Goal: Transaction & Acquisition: Obtain resource

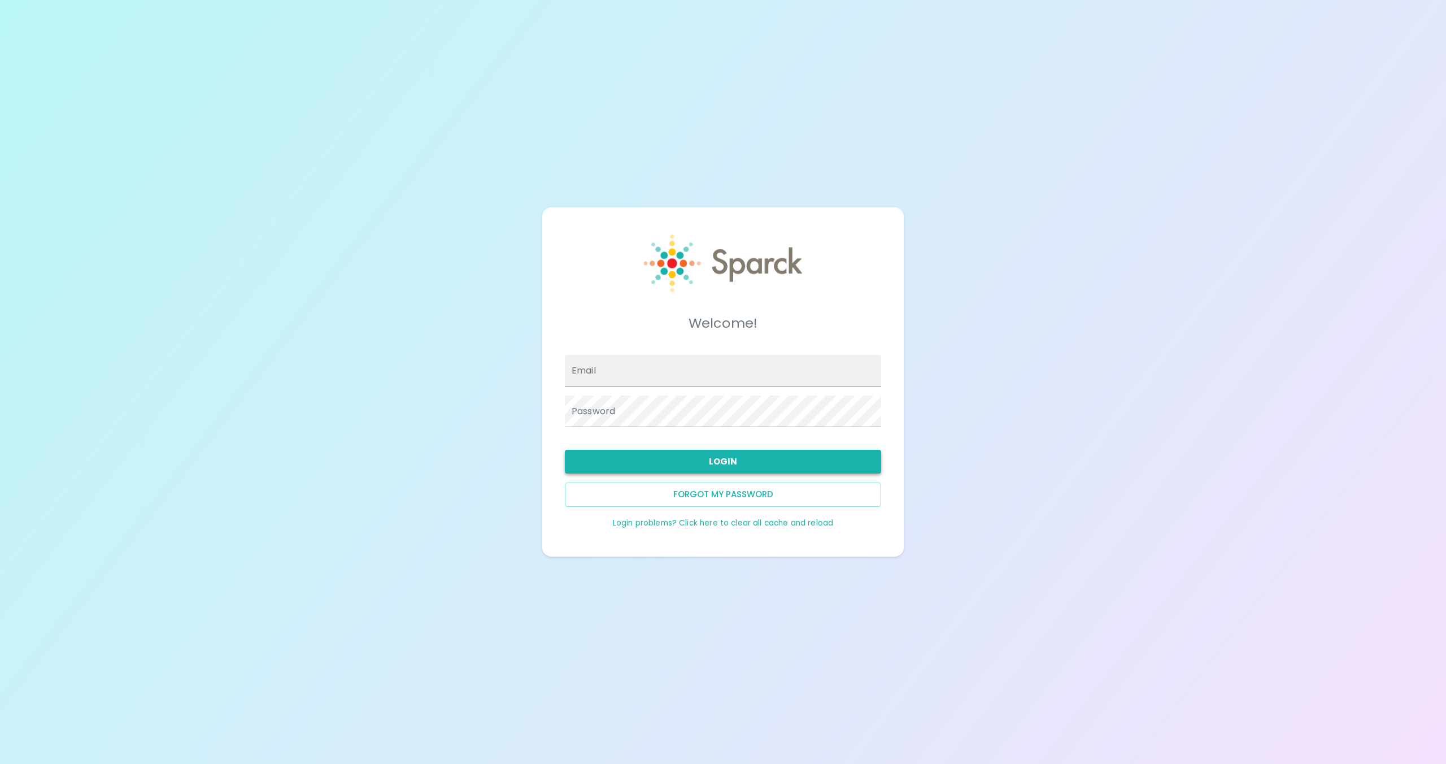
type input "[EMAIL_ADDRESS][DOMAIN_NAME]"
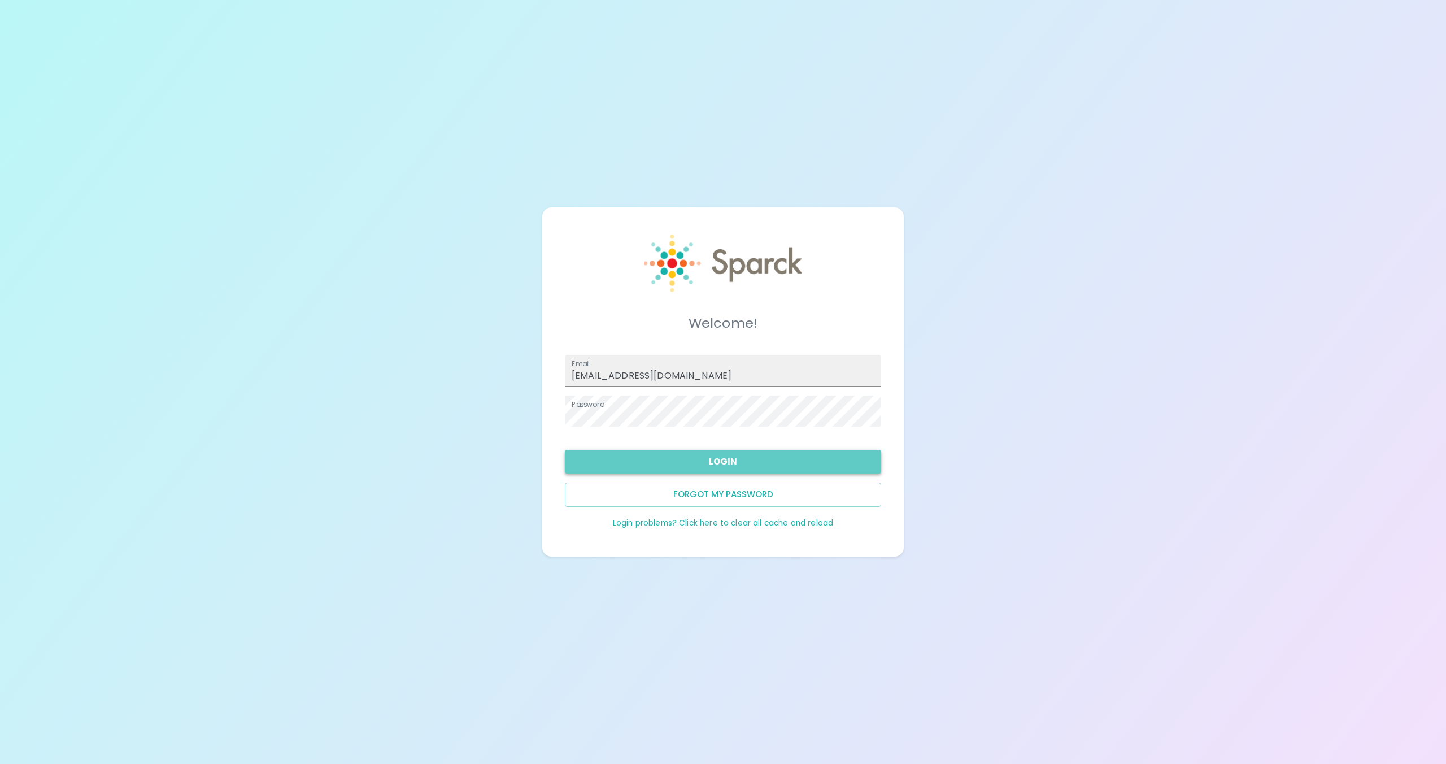
click at [727, 464] on button "Login" at bounding box center [723, 462] width 316 height 24
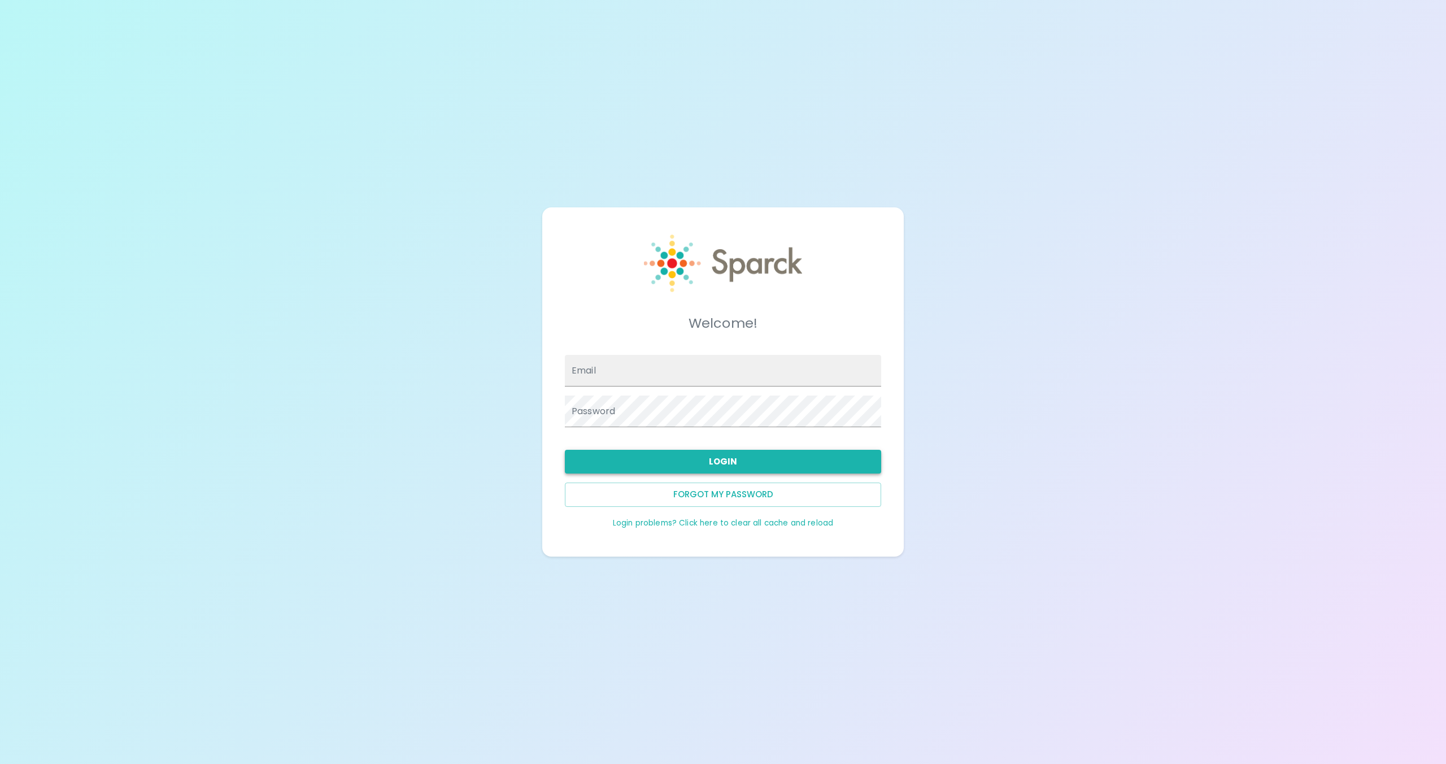
type input "[EMAIL_ADDRESS][DOMAIN_NAME]"
click at [731, 460] on button "Login" at bounding box center [723, 462] width 316 height 24
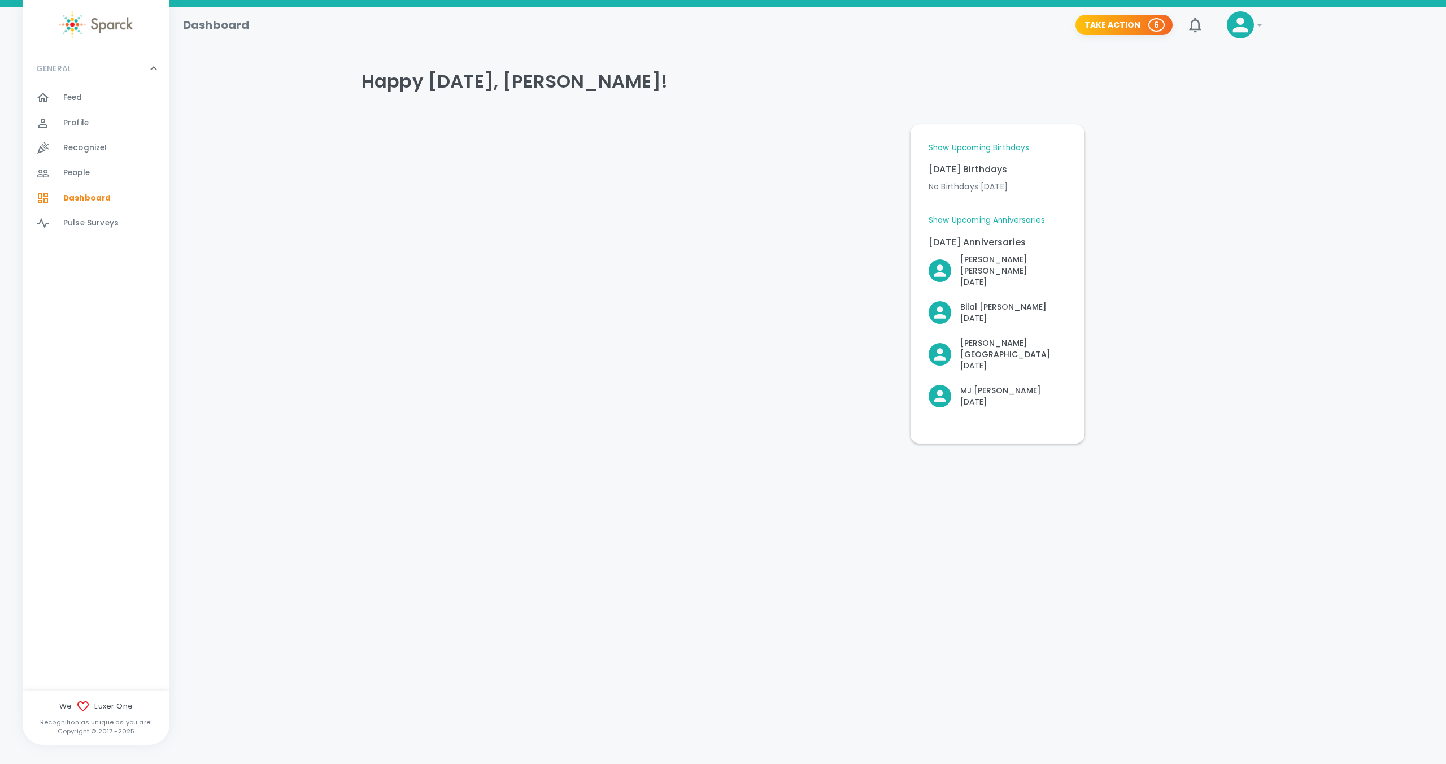
drag, startPoint x: 748, startPoint y: 463, endPoint x: 753, endPoint y: 454, distance: 11.1
click at [748, 463] on div "Dashboard Take Action 6 ! GENERAL 0 Feed 0 Profile 0 Recognize! 0 People 0 Dash…" at bounding box center [723, 254] width 1446 height 495
click at [1121, 24] on button "Take Action 6" at bounding box center [1123, 25] width 97 height 21
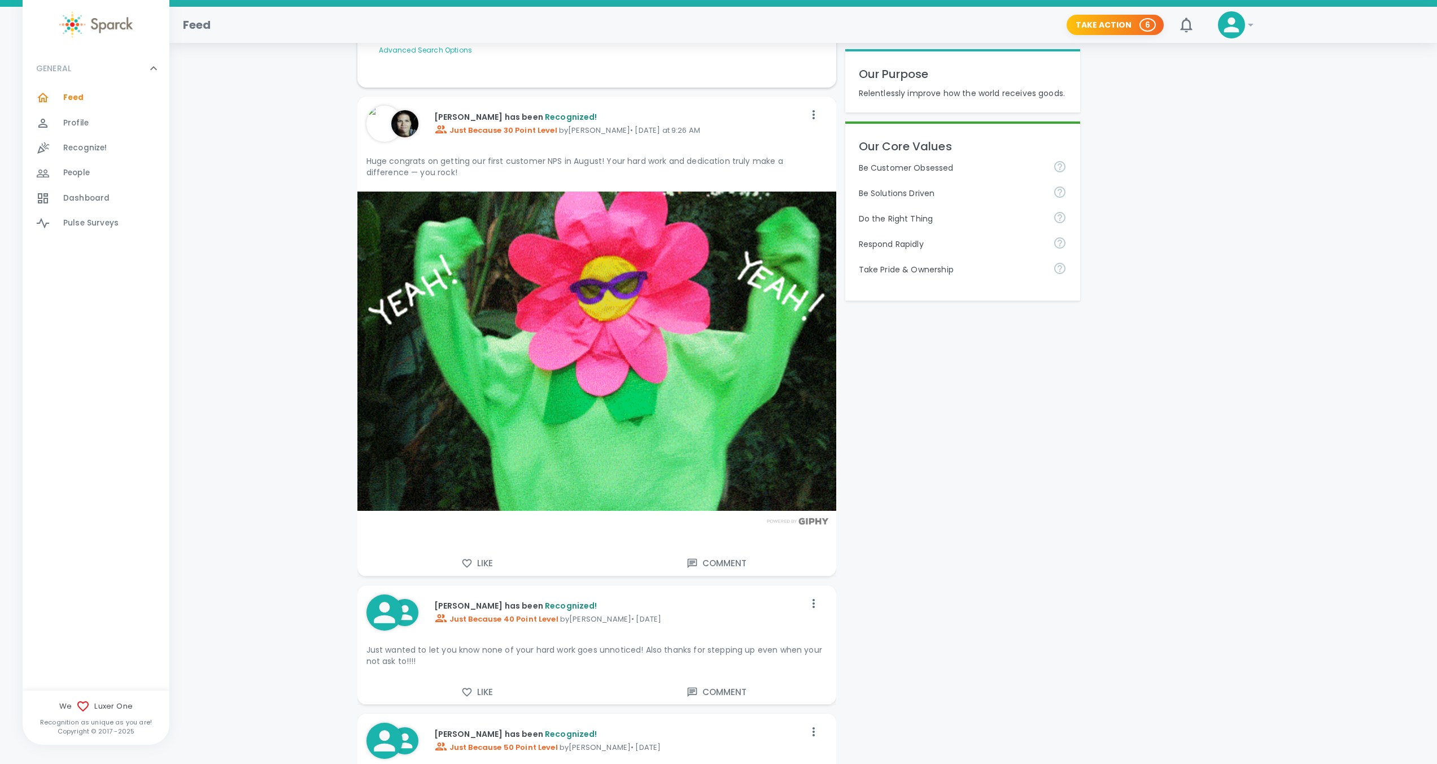
scroll to position [212, 0]
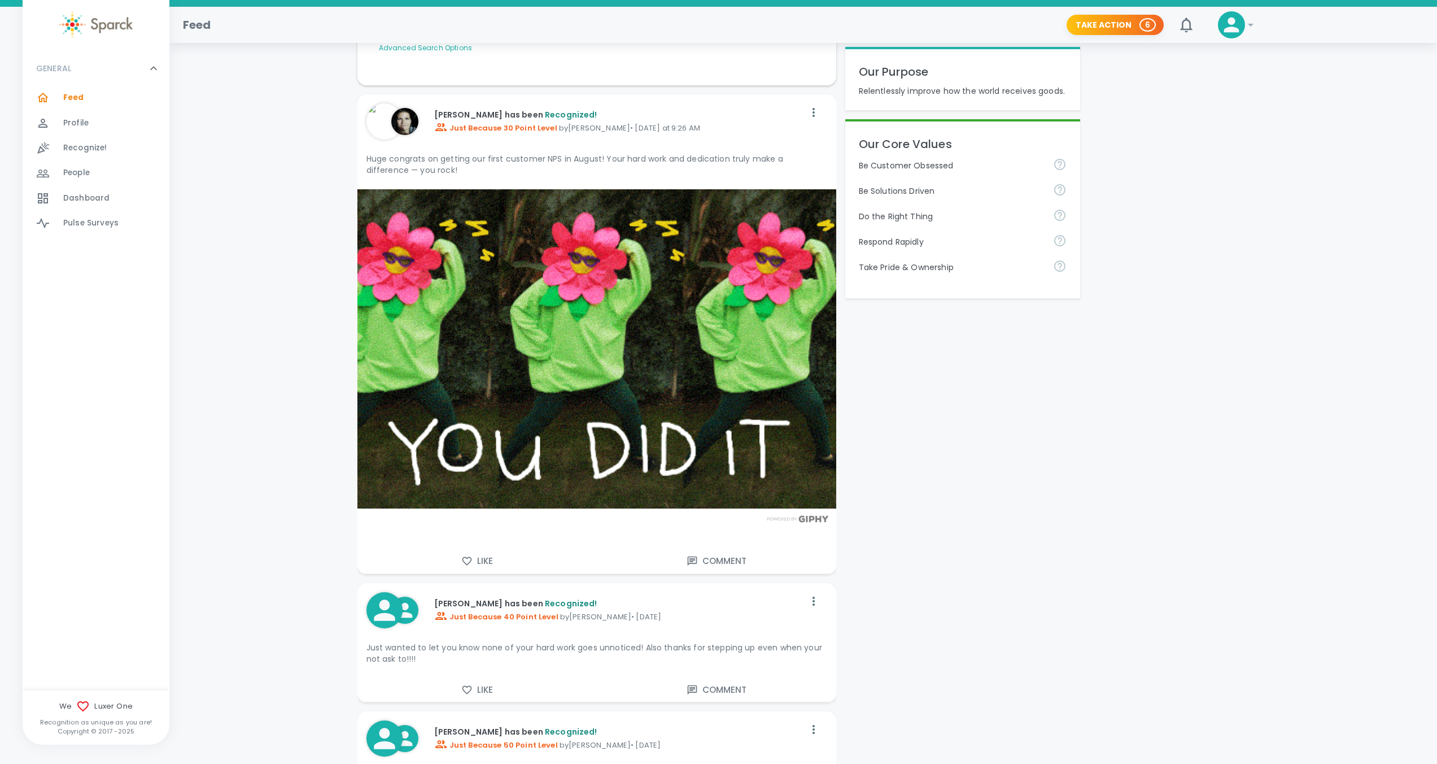
click at [691, 583] on div "[PERSON_NAME] has been Recognized! Just Because 40 Point Level by [PERSON_NAME]…" at bounding box center [581, 610] width 447 height 54
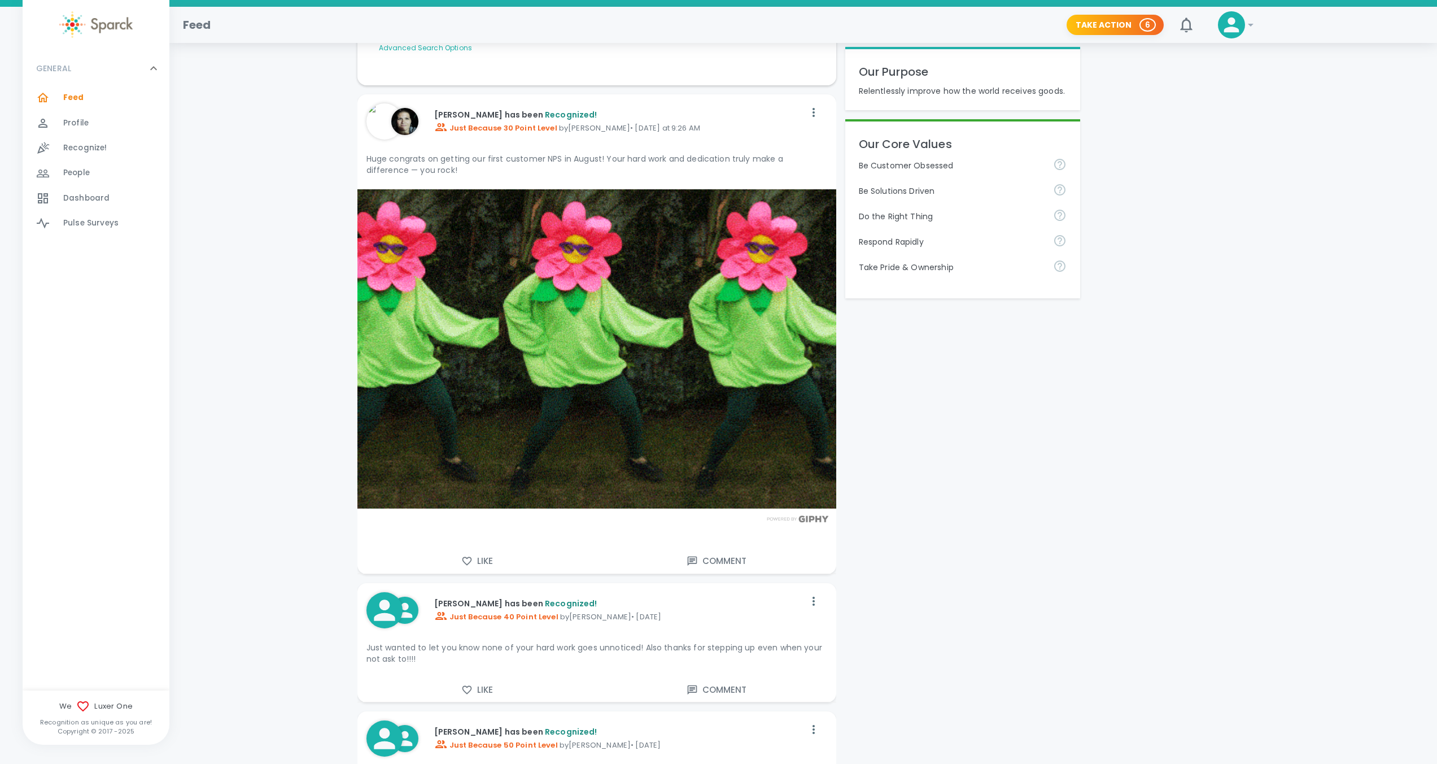
click at [691, 583] on div "[PERSON_NAME] has been Recognized! Just Because 40 Point Level by [PERSON_NAME]…" at bounding box center [581, 610] width 447 height 54
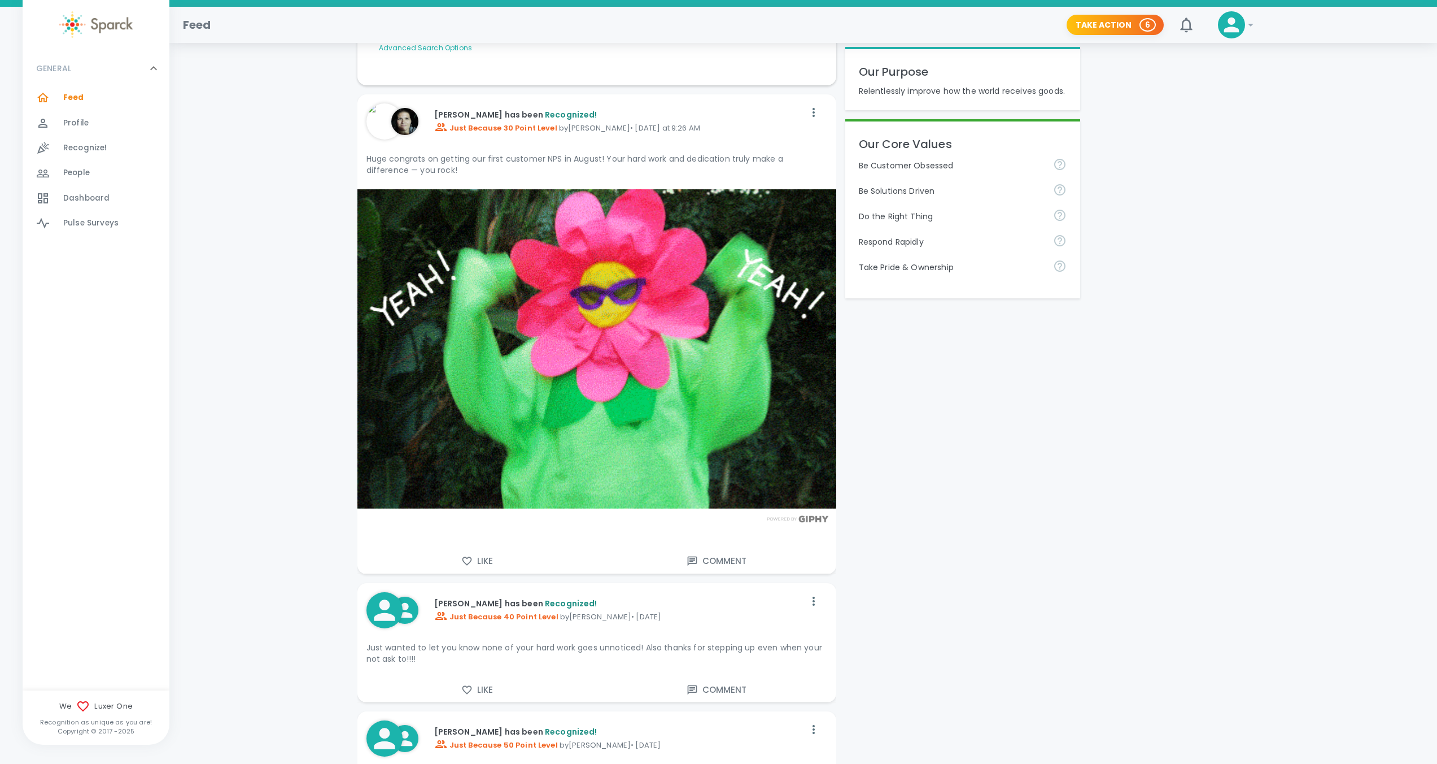
click at [691, 583] on div "[PERSON_NAME] has been Recognized! Just Because 40 Point Level by [PERSON_NAME]…" at bounding box center [581, 610] width 447 height 54
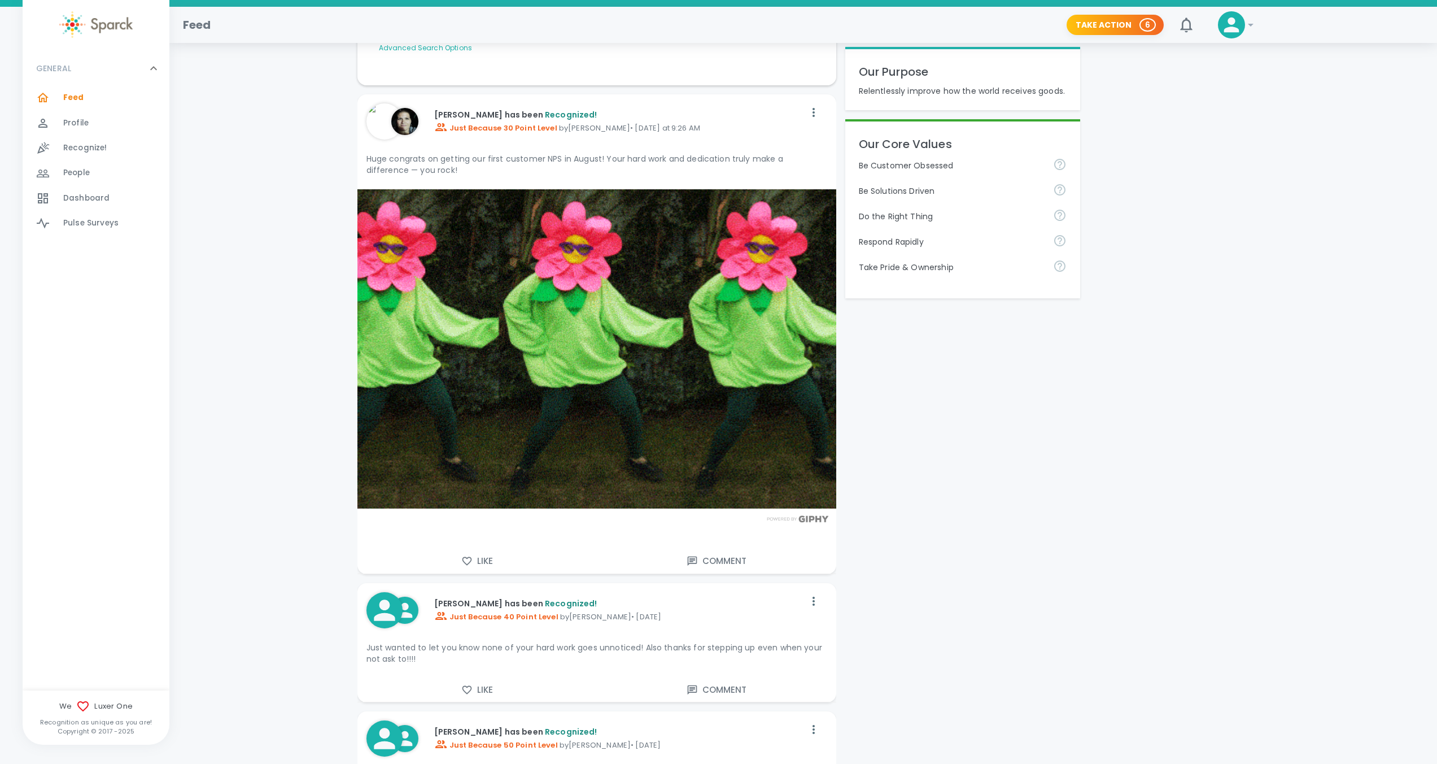
click at [691, 583] on div "[PERSON_NAME] has been Recognized! Just Because 40 Point Level by [PERSON_NAME]…" at bounding box center [581, 610] width 447 height 54
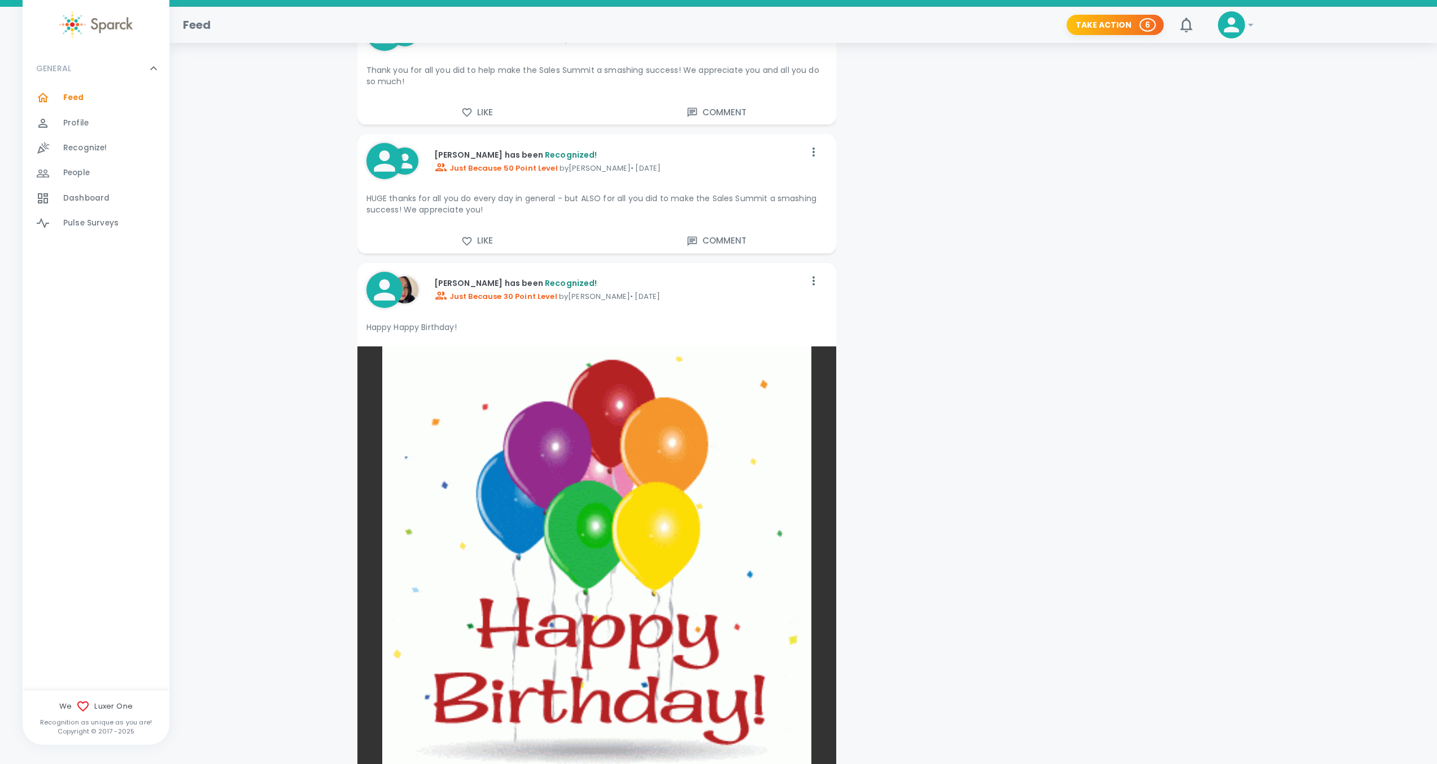
scroll to position [1035, 0]
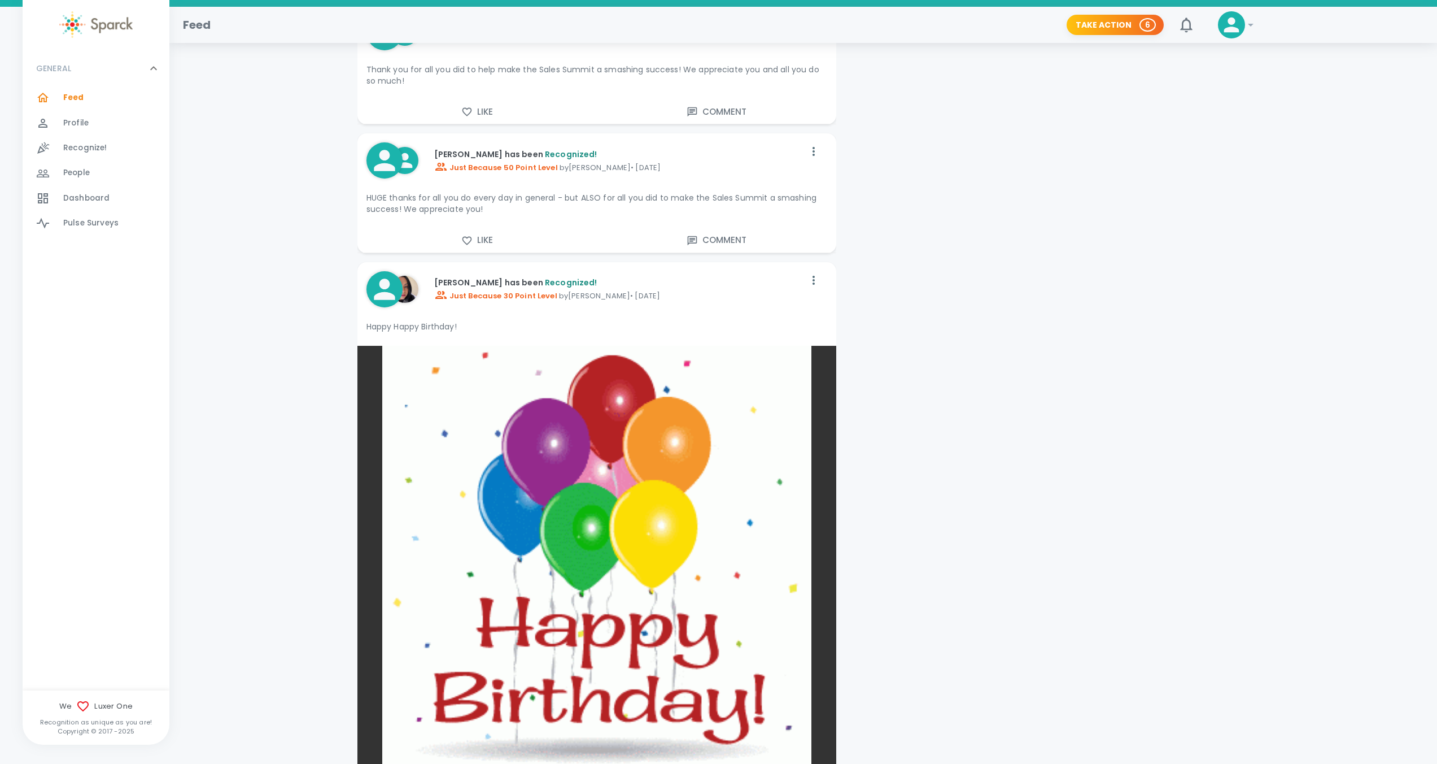
click at [724, 568] on img at bounding box center [597, 560] width 479 height 429
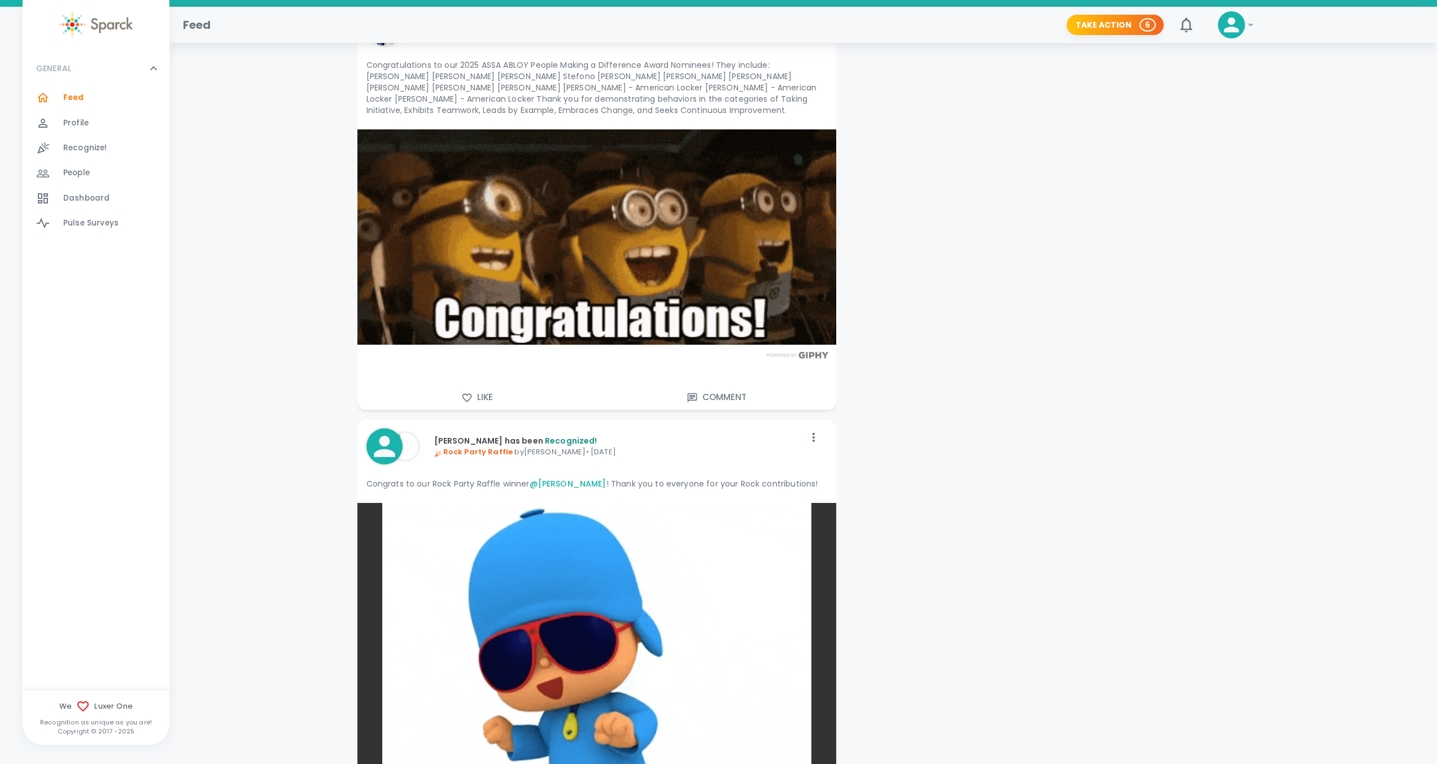
scroll to position [3408, 0]
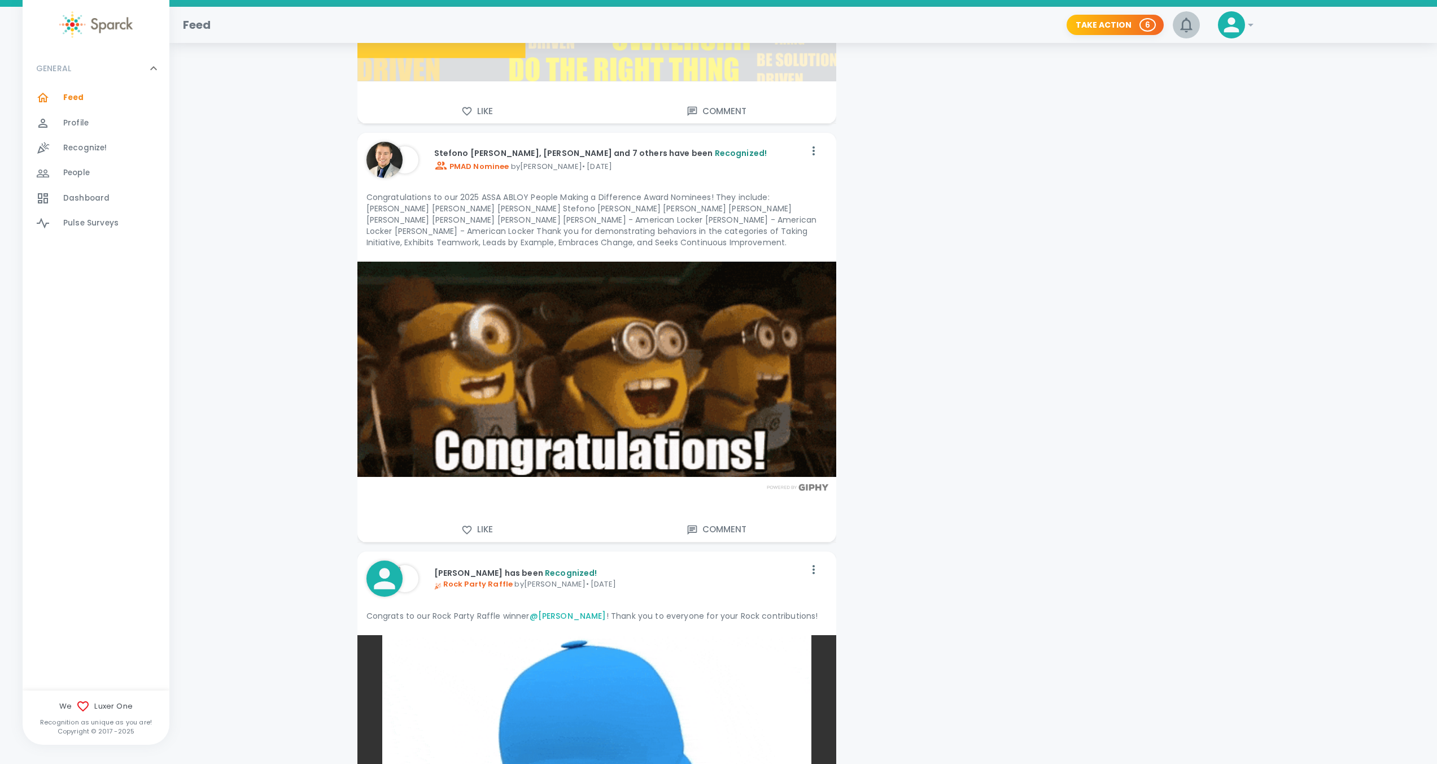
click at [1191, 30] on icon "button" at bounding box center [1187, 25] width 18 height 18
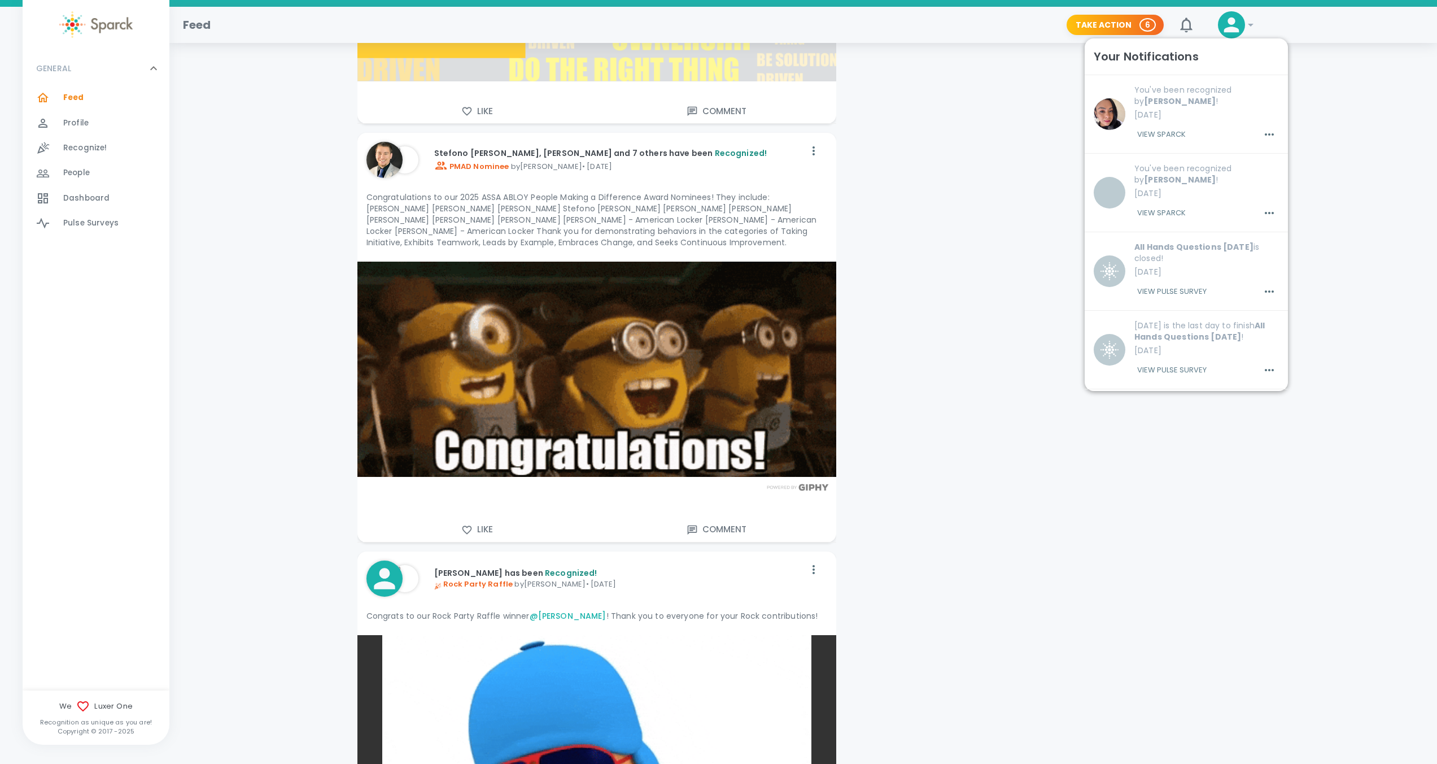
click at [1159, 133] on button "View Sparck" at bounding box center [1162, 134] width 54 height 19
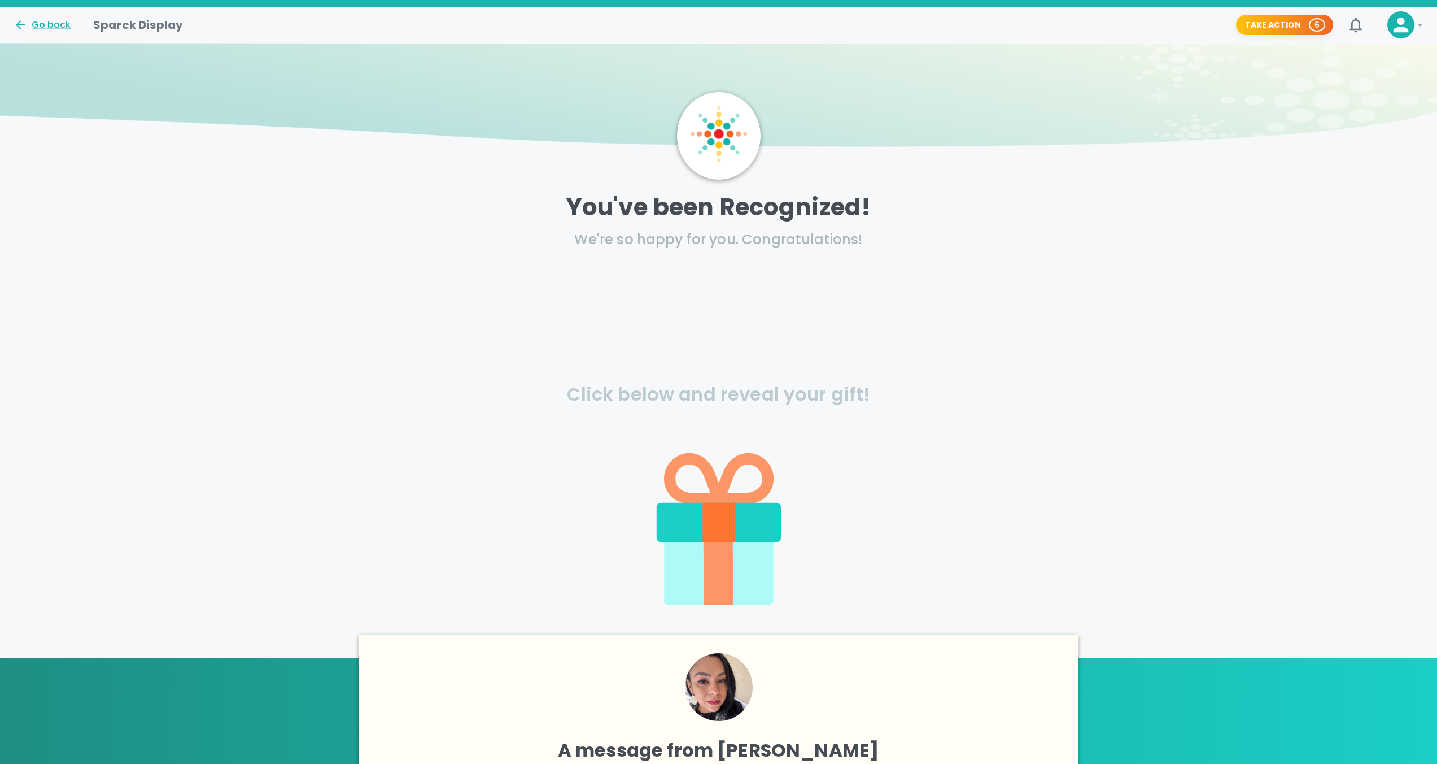
click at [757, 507] on icon at bounding box center [719, 522] width 124 height 39
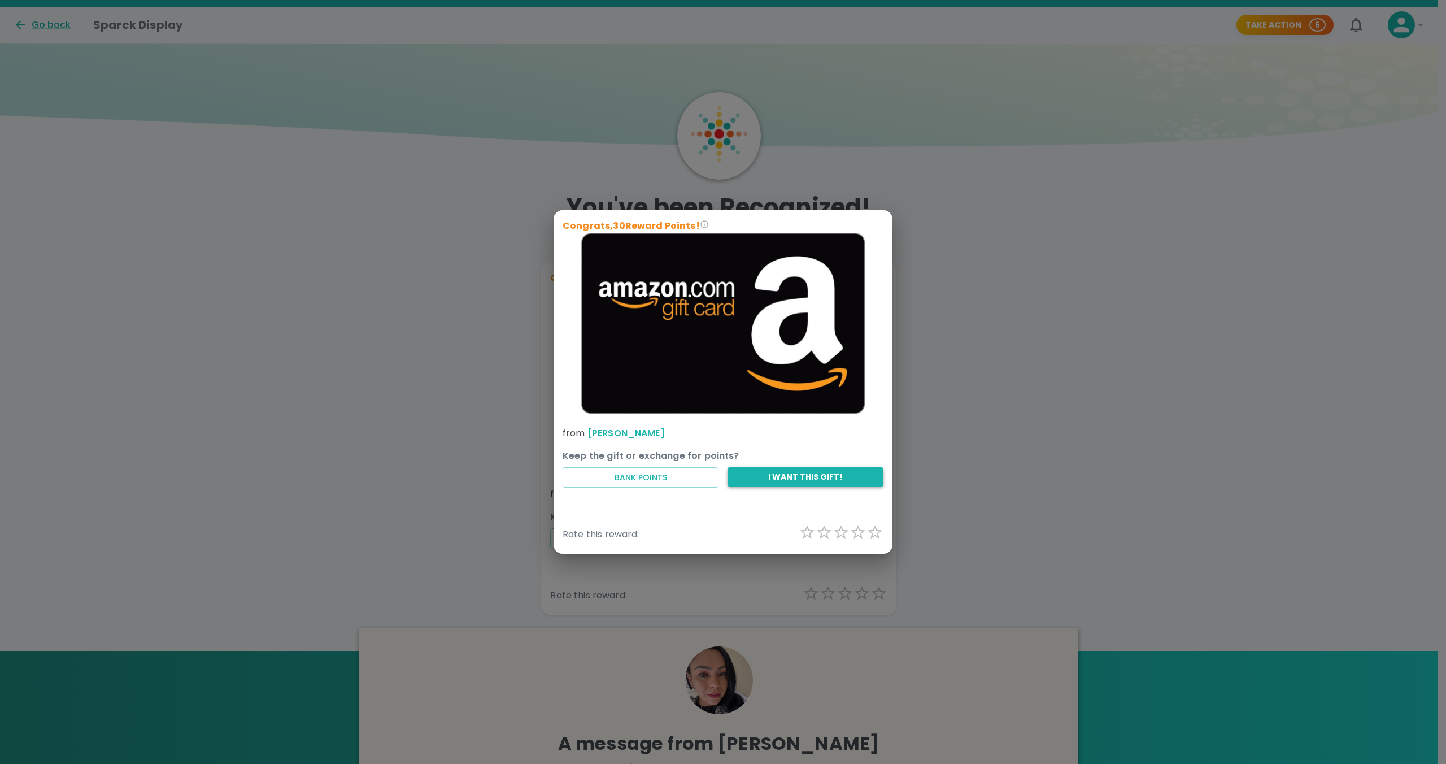
click at [780, 477] on button "I want this gift!" at bounding box center [805, 477] width 156 height 20
